Goal: Check status: Check status

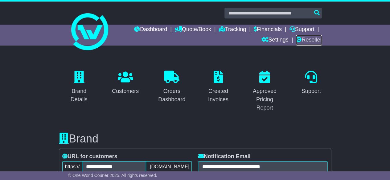
click at [309, 42] on link "Reseller" at bounding box center [309, 40] width 26 height 10
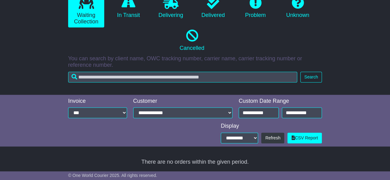
scroll to position [116, 0]
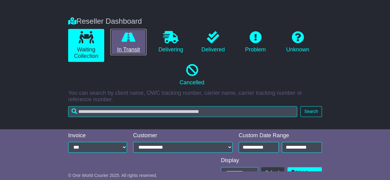
click at [127, 46] on link "In Transit" at bounding box center [128, 42] width 36 height 27
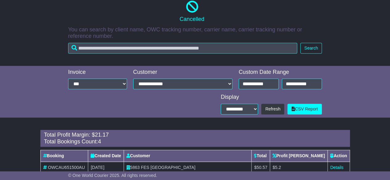
scroll to position [255, 0]
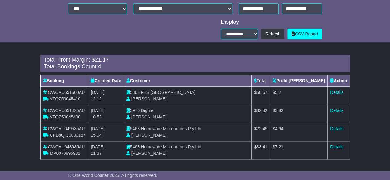
click at [163, 93] on span "FES Australia" at bounding box center [168, 92] width 55 height 5
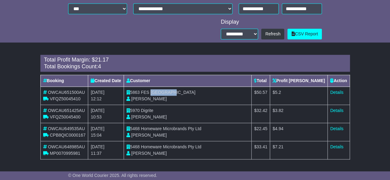
click at [163, 93] on span "FES Australia" at bounding box center [168, 92] width 55 height 5
click at [152, 90] on td "5863 FES Australia Joanne Gregorio" at bounding box center [188, 96] width 128 height 18
click at [154, 91] on span "FES [GEOGRAPHIC_DATA]" at bounding box center [168, 92] width 55 height 5
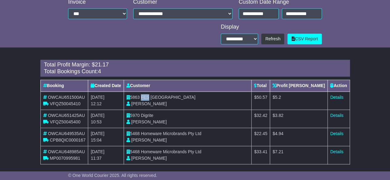
scroll to position [250, 0]
click at [338, 100] on td "Details" at bounding box center [339, 101] width 22 height 18
click at [333, 96] on link "Details" at bounding box center [336, 97] width 13 height 5
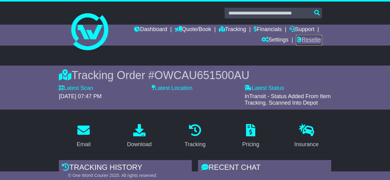
click at [304, 41] on link "Reseller" at bounding box center [309, 40] width 26 height 10
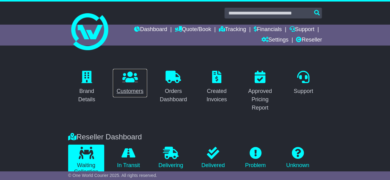
click at [139, 84] on link "Customers" at bounding box center [130, 83] width 35 height 29
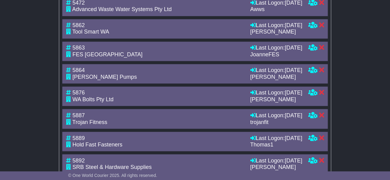
scroll to position [514, 0]
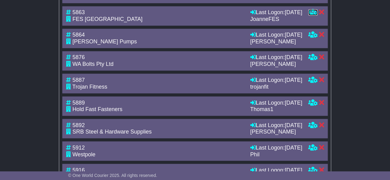
click at [312, 15] on icon at bounding box center [312, 12] width 9 height 6
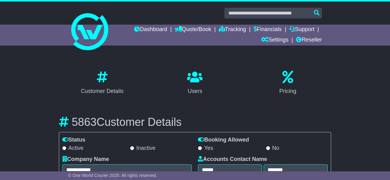
select select "**********"
select select "**"
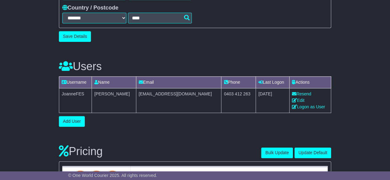
scroll to position [294, 0]
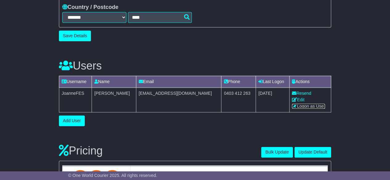
click at [310, 108] on link "Logon as User" at bounding box center [308, 106] width 33 height 5
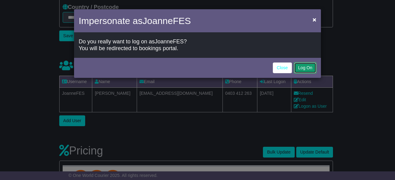
click at [304, 70] on button "Log On" at bounding box center [305, 68] width 22 height 11
